Goal: Information Seeking & Learning: Check status

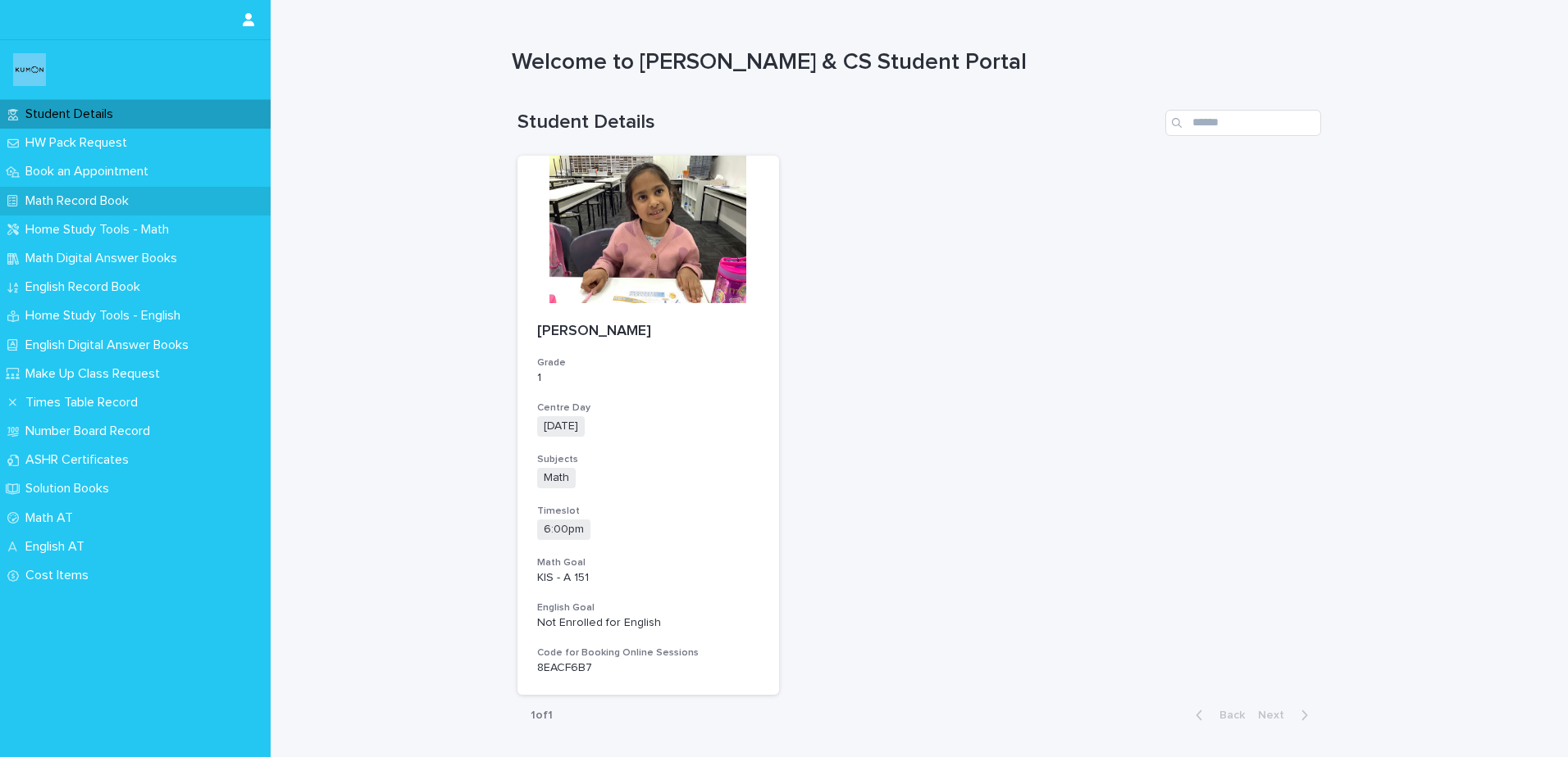
click at [91, 193] on p "Math Record Book" at bounding box center [80, 201] width 123 height 15
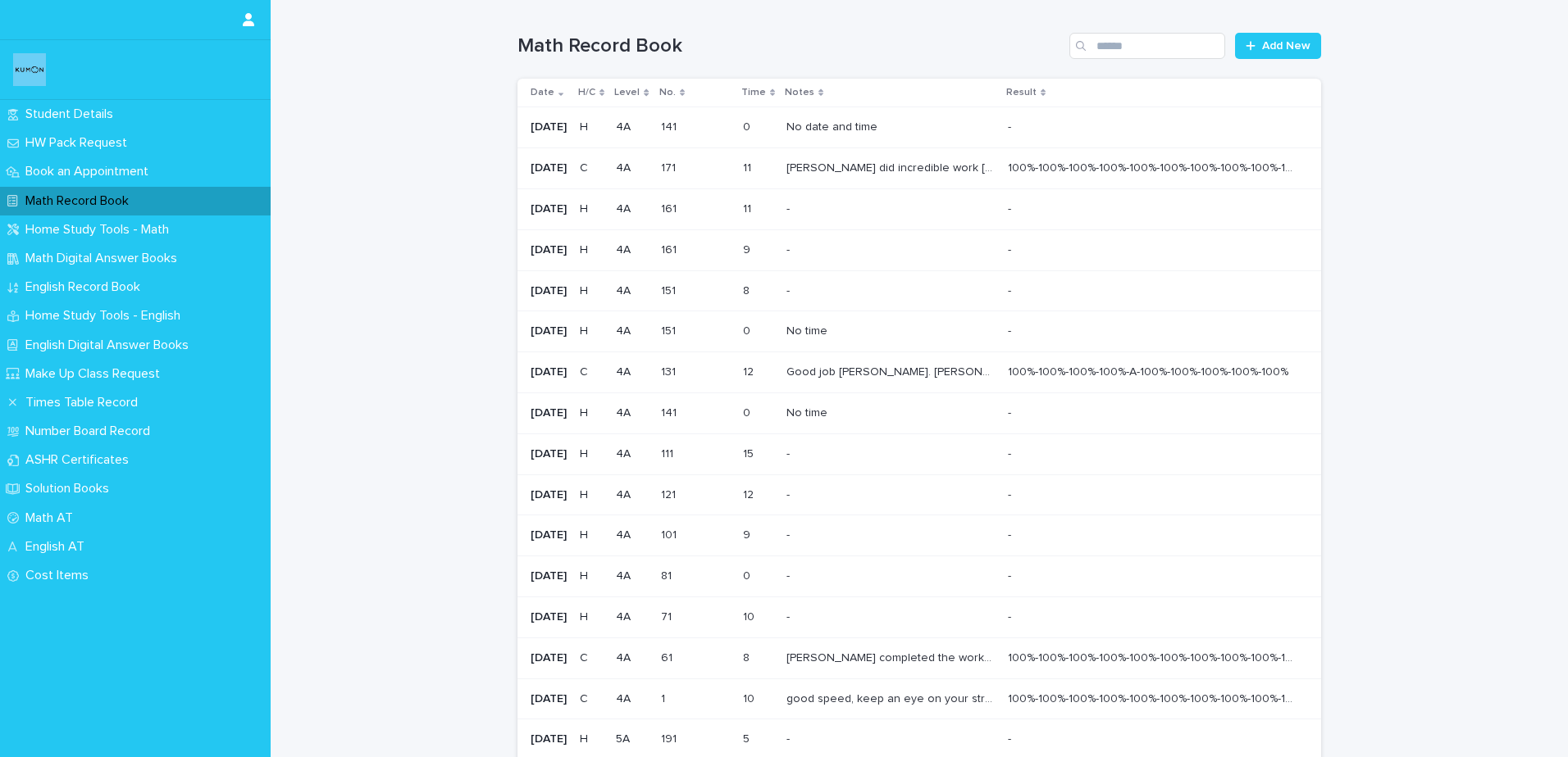
click at [912, 166] on p "[PERSON_NAME] did incredible work [DATE]. She is able to write all numbers with…" at bounding box center [892, 167] width 211 height 17
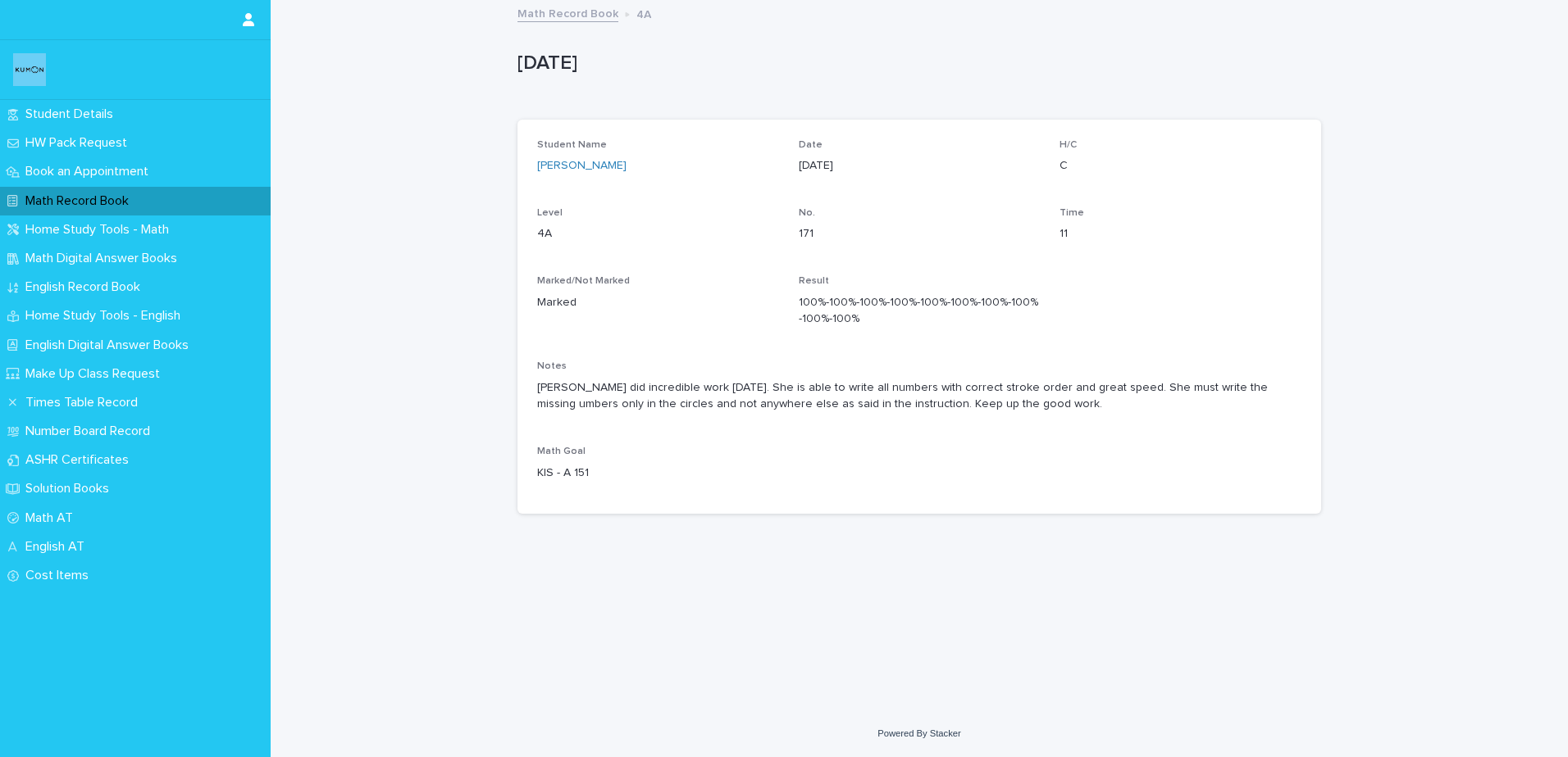
click at [70, 192] on div "Math Record Book" at bounding box center [135, 201] width 271 height 28
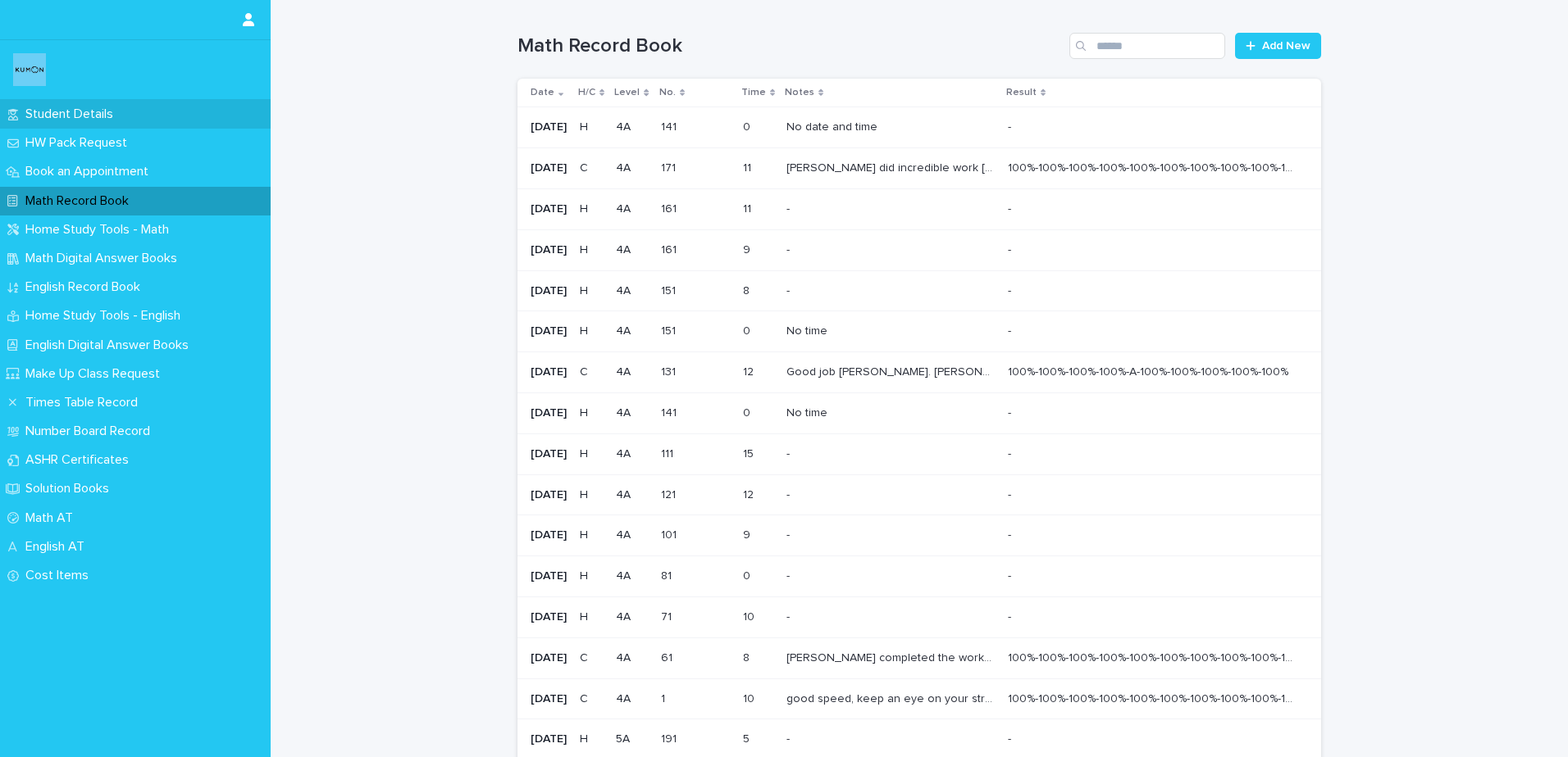
click at [93, 113] on p "Student Details" at bounding box center [72, 114] width 107 height 15
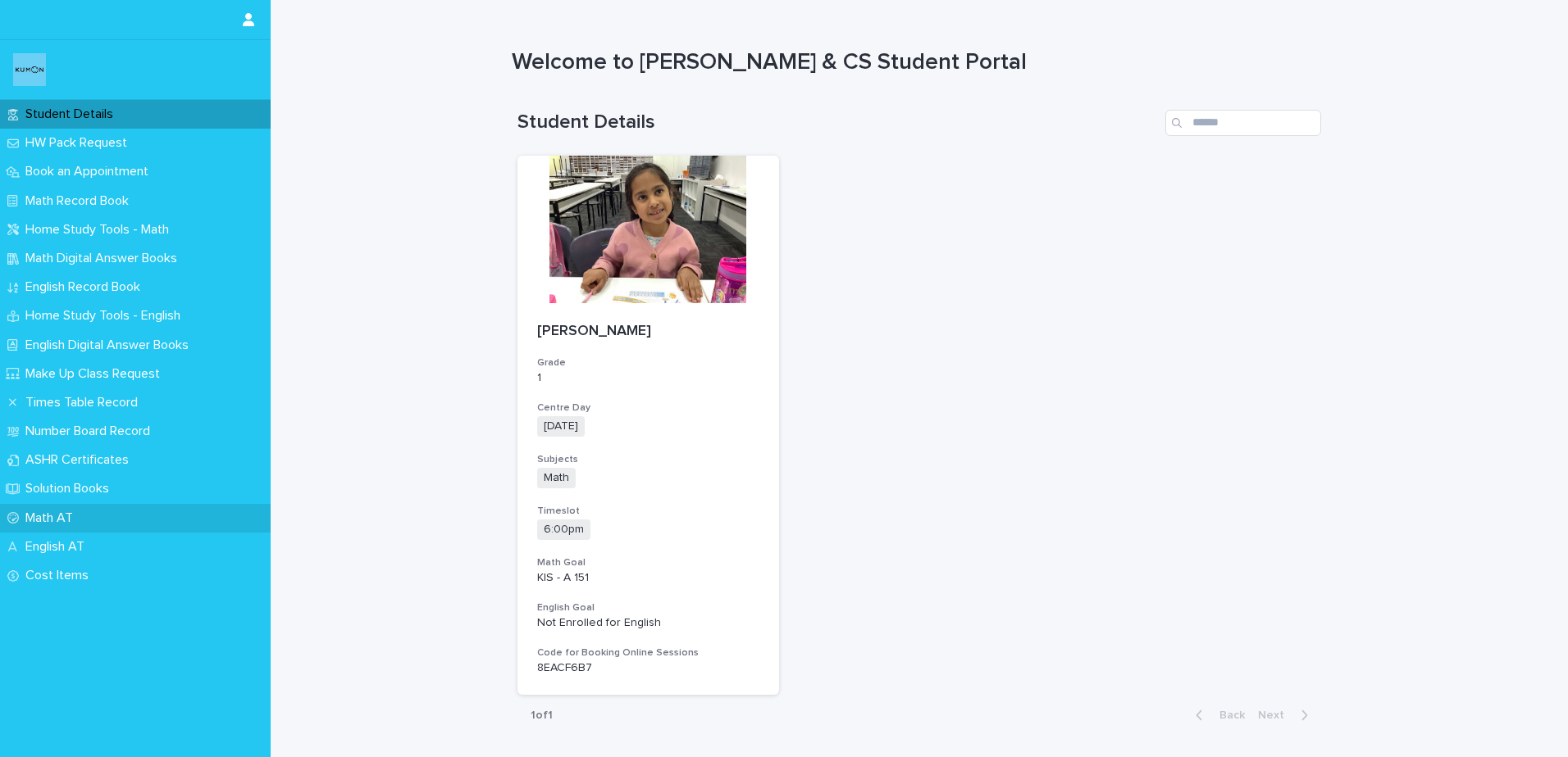
click at [56, 505] on div "Math AT" at bounding box center [135, 518] width 271 height 28
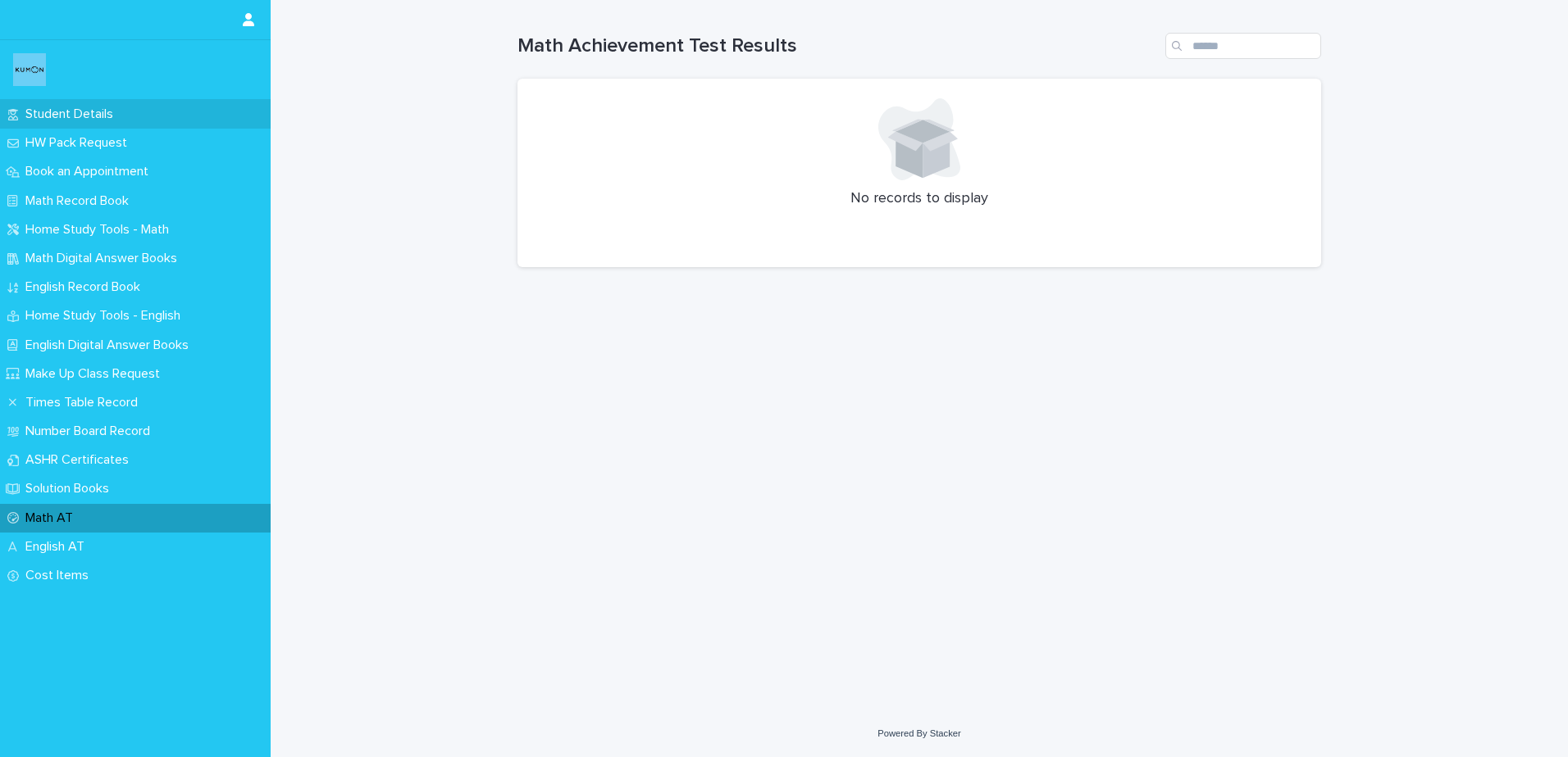
click at [74, 113] on p "Student Details" at bounding box center [72, 114] width 107 height 15
